Goal: Information Seeking & Learning: Learn about a topic

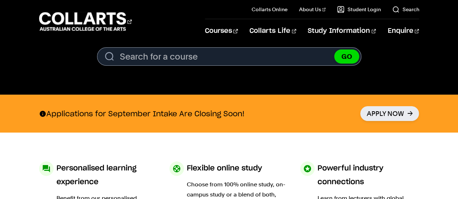
scroll to position [264, 0]
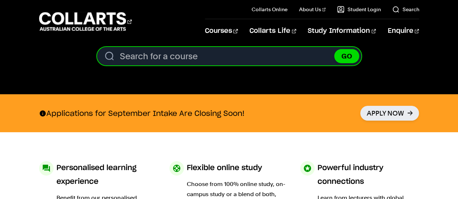
click at [144, 58] on input "Search for a course" at bounding box center [229, 56] width 264 height 18
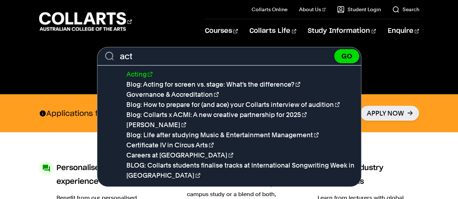
click at [141, 75] on link "Acting" at bounding box center [139, 75] width 26 height 8
type input "Acting"
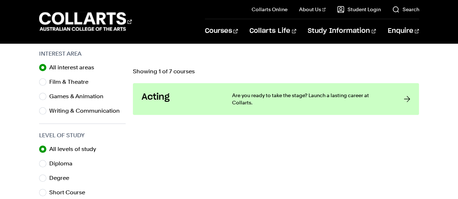
scroll to position [228, 0]
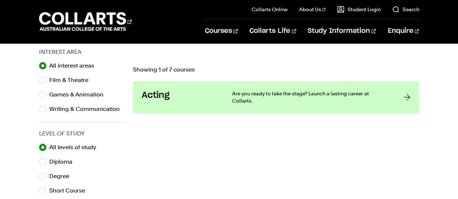
click at [75, 74] on div "All interest areas Design Fashion Film & Theatre Games & Animation Management M…" at bounding box center [82, 88] width 87 height 54
click at [59, 85] on div "All interest areas Design Fashion Film & Theatre Games & Animation Management M…" at bounding box center [82, 88] width 87 height 54
click at [63, 80] on label "Film & Theatre" at bounding box center [71, 80] width 45 height 10
click at [46, 80] on input "Film & Theatre" at bounding box center [42, 80] width 7 height 7
radio input "true"
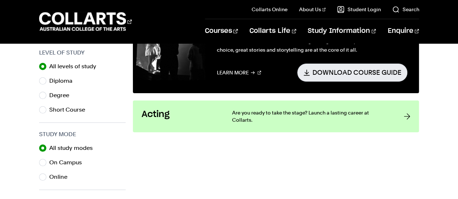
scroll to position [317, 0]
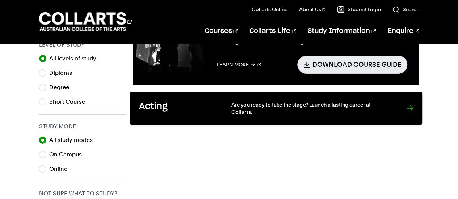
click at [300, 103] on p "Are you ready to take the stage? Launch a lasting career at Collarts." at bounding box center [311, 108] width 161 height 15
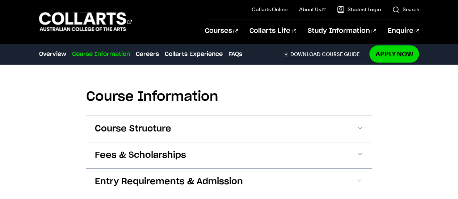
scroll to position [657, 0]
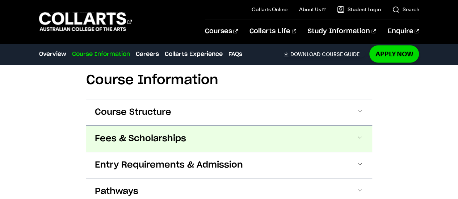
click at [367, 126] on button "Fees & Scholarships" at bounding box center [229, 139] width 286 height 26
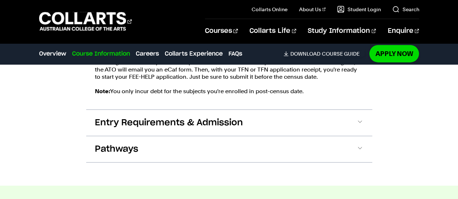
scroll to position [894, 0]
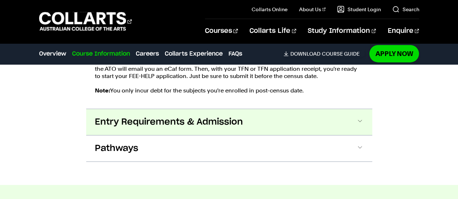
click at [326, 123] on button "Entry Requirements & Admission" at bounding box center [229, 122] width 286 height 26
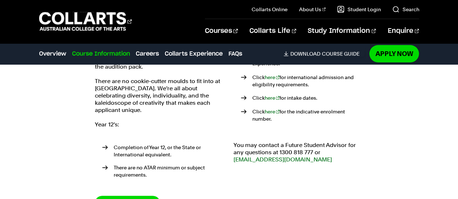
scroll to position [1061, 0]
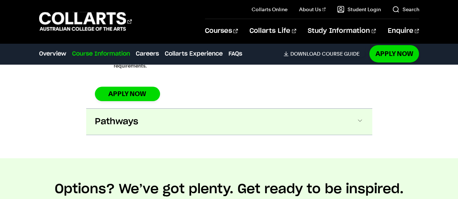
click at [326, 123] on button "Pathways" at bounding box center [229, 122] width 286 height 26
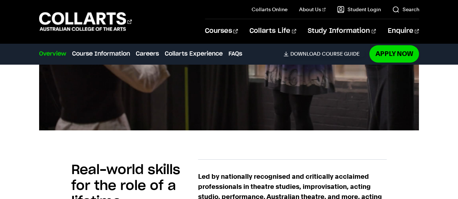
scroll to position [273, 0]
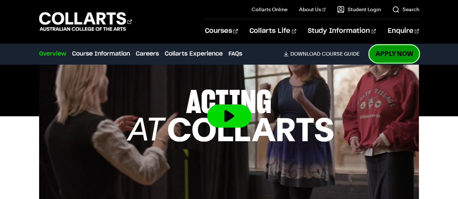
click at [406, 57] on link "Apply Now" at bounding box center [394, 53] width 50 height 17
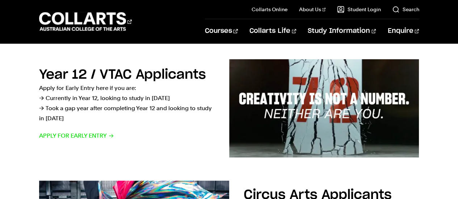
scroll to position [236, 0]
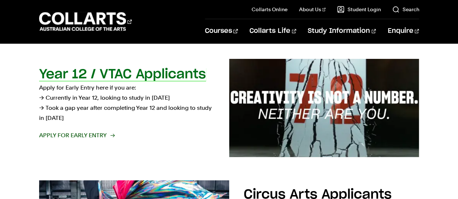
click at [158, 97] on p "Apply for Early Entry here if you are: → Currently in Year 12, looking to study…" at bounding box center [127, 103] width 176 height 41
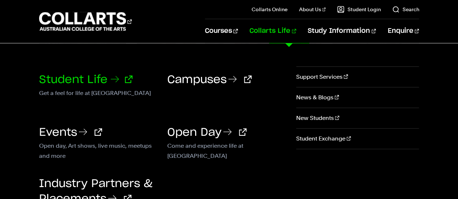
scroll to position [1438, 0]
click at [88, 82] on link "Student Life" at bounding box center [85, 80] width 93 height 11
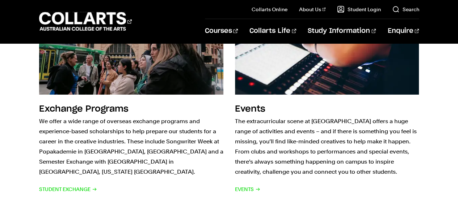
scroll to position [946, 0]
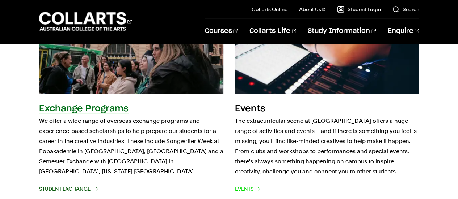
click at [111, 105] on h2 "Exchange Programs" at bounding box center [83, 109] width 89 height 9
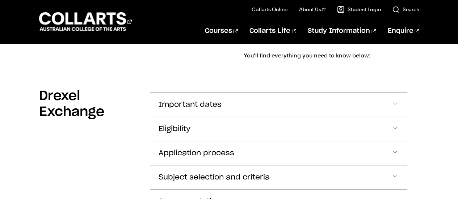
scroll to position [381, 0]
click at [234, 117] on button "Eligibility" at bounding box center [279, 105] width 258 height 24
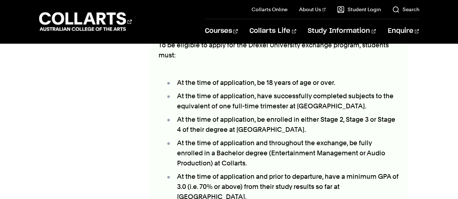
scroll to position [489, 0]
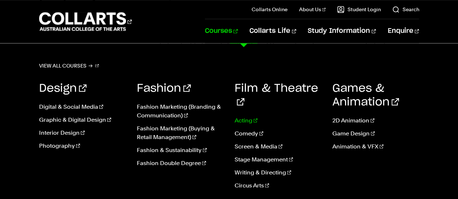
click at [244, 117] on link "Acting" at bounding box center [278, 121] width 87 height 9
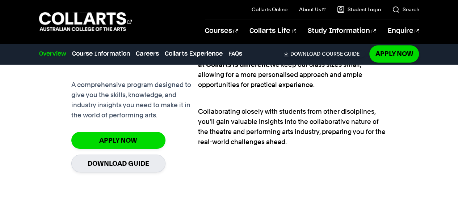
scroll to position [518, 0]
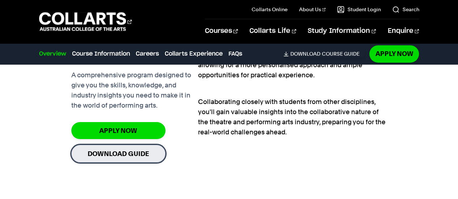
click at [148, 157] on link "Download Guide" at bounding box center [118, 154] width 94 height 18
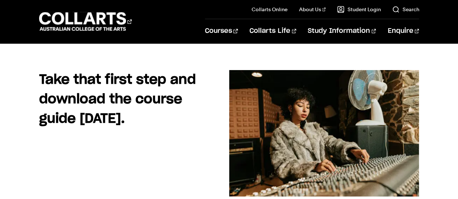
scroll to position [84, 0]
